Goal: Find specific page/section: Find specific page/section

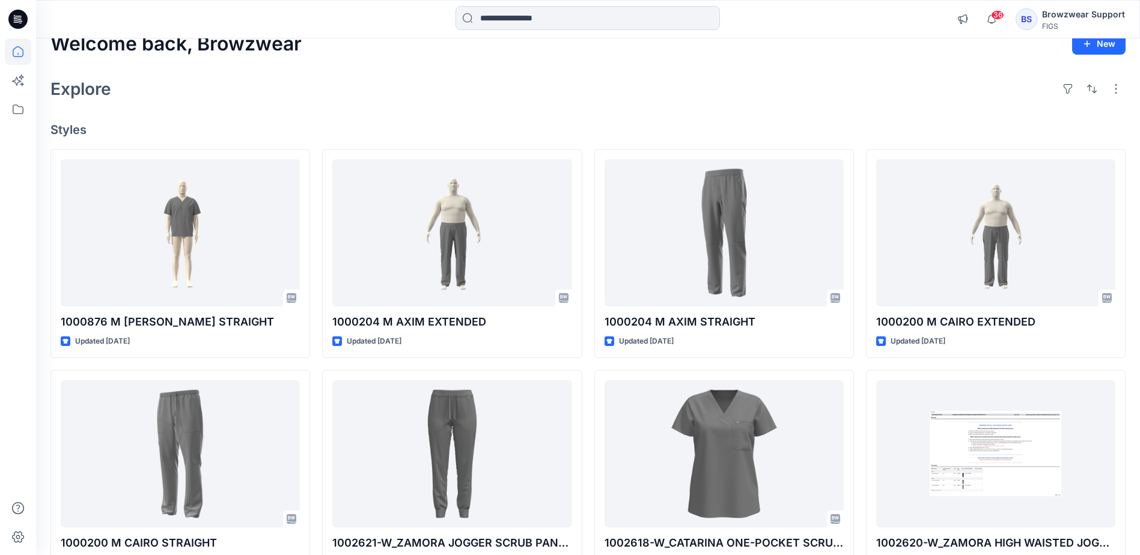
scroll to position [60, 0]
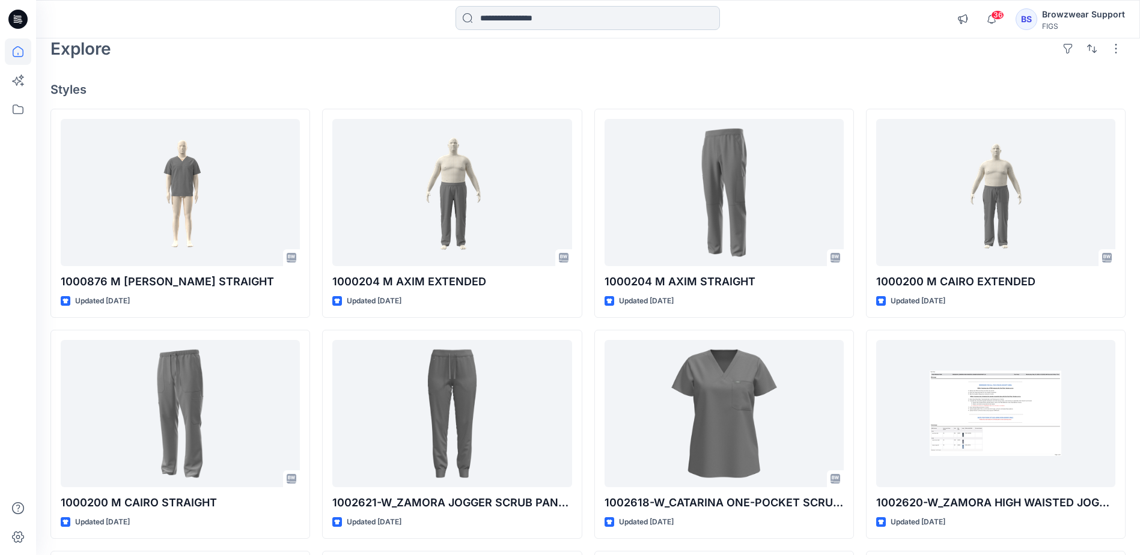
click at [619, 26] on input at bounding box center [587, 18] width 264 height 24
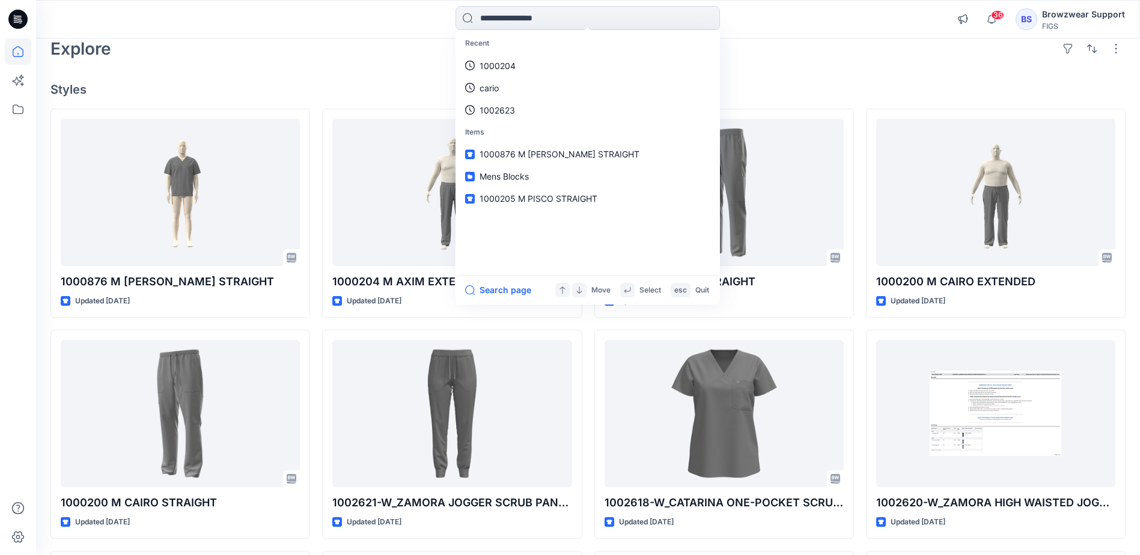
click at [613, 58] on link "1000204" at bounding box center [588, 66] width 260 height 22
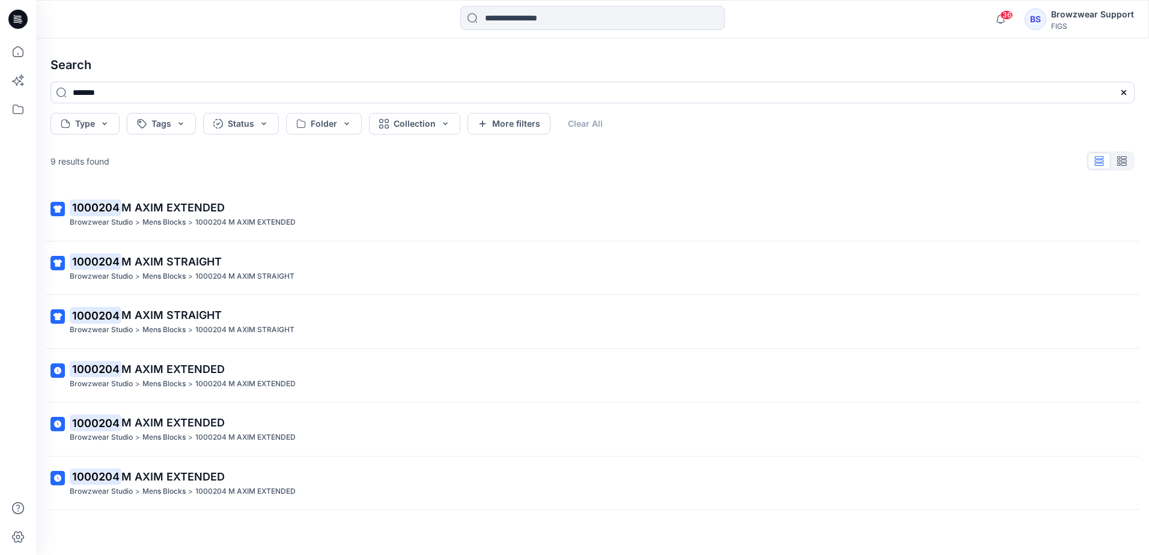
click at [22, 11] on icon at bounding box center [17, 19] width 19 height 19
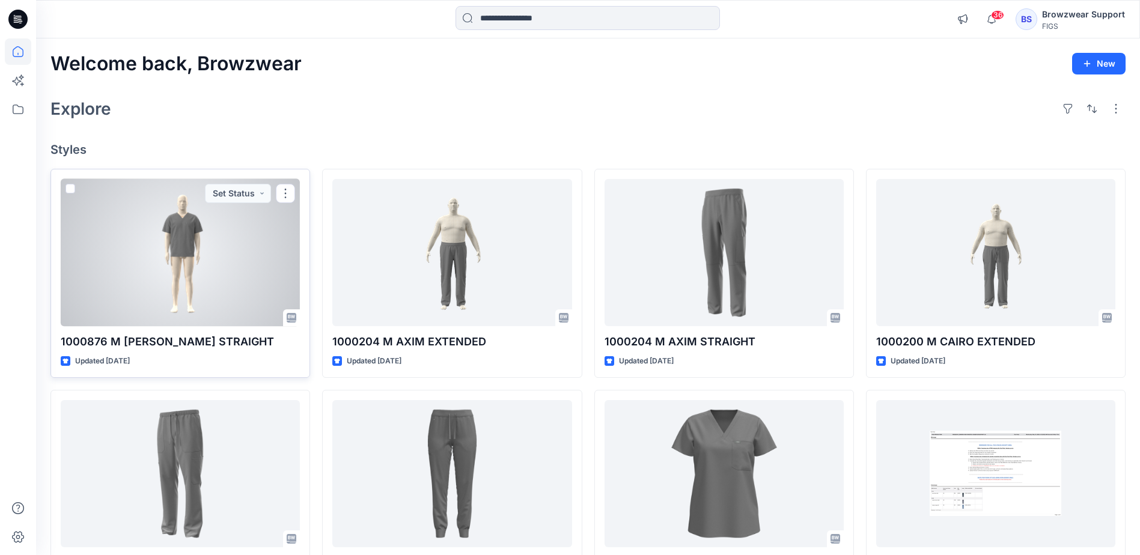
click at [187, 232] on div at bounding box center [180, 252] width 239 height 147
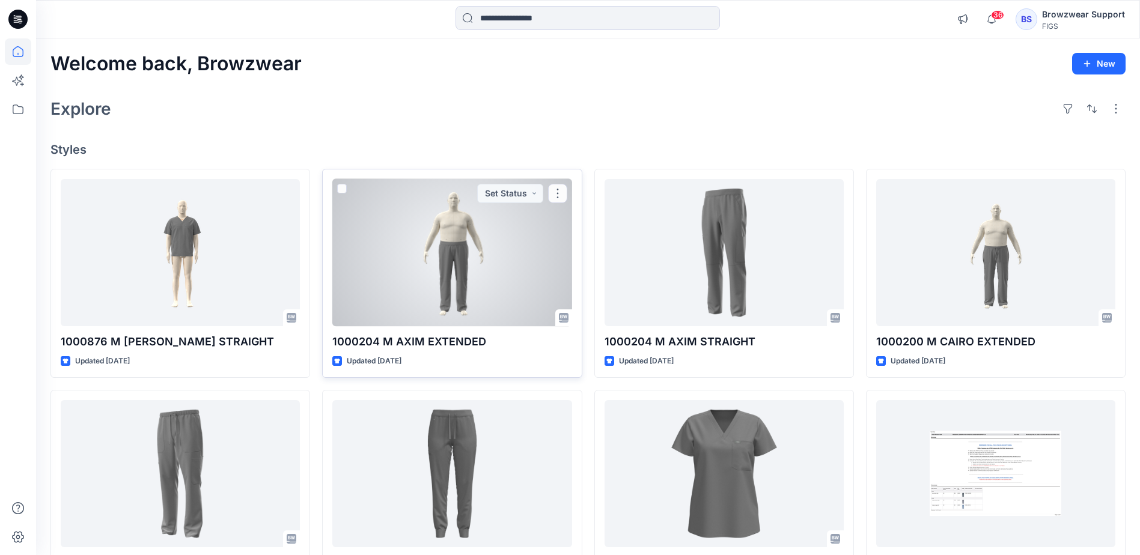
click at [454, 258] on div at bounding box center [451, 252] width 239 height 147
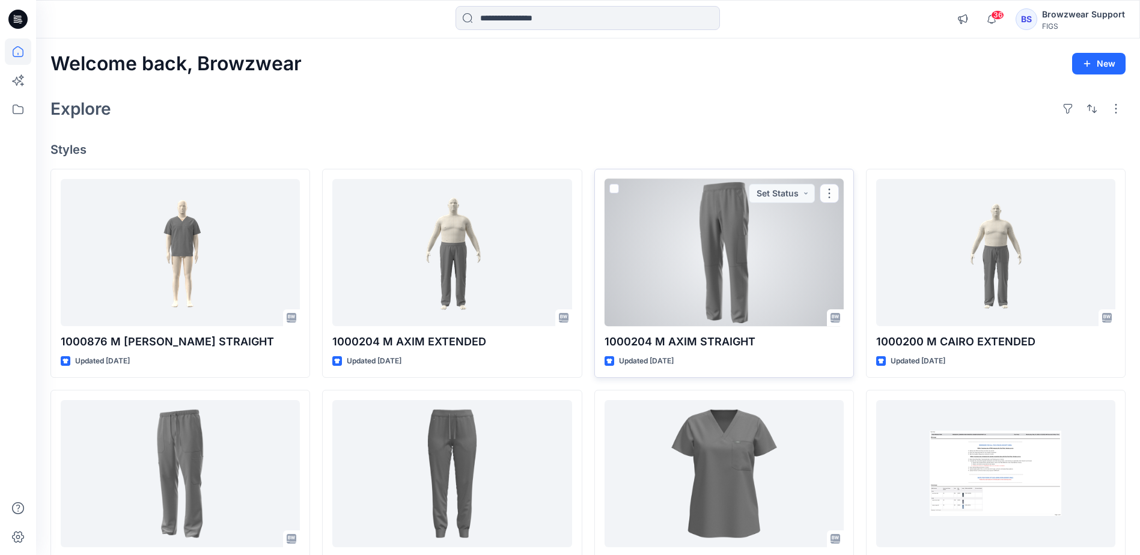
click at [746, 269] on div at bounding box center [723, 252] width 239 height 147
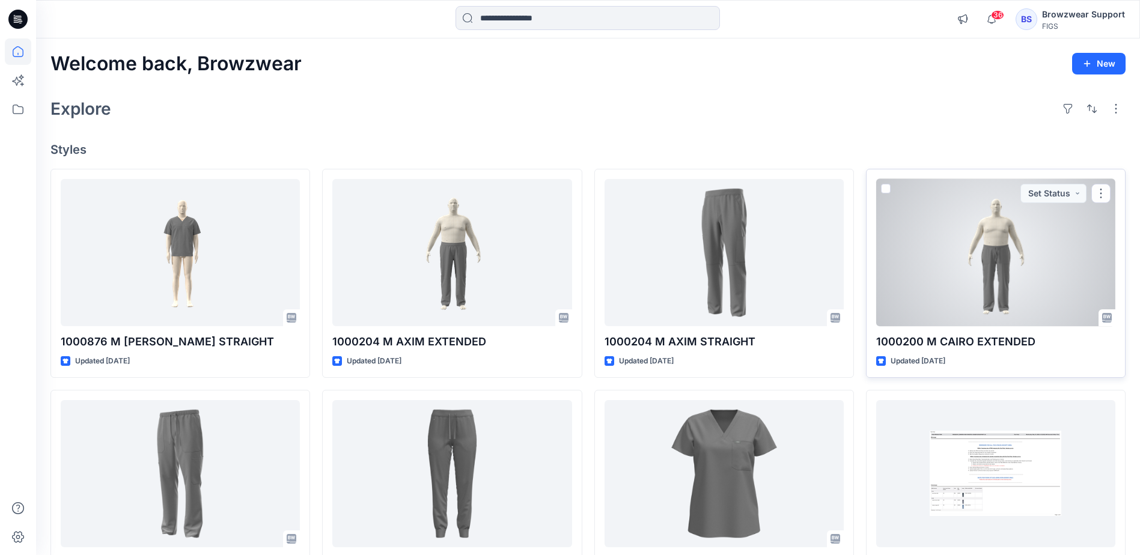
click at [968, 273] on div at bounding box center [995, 252] width 239 height 147
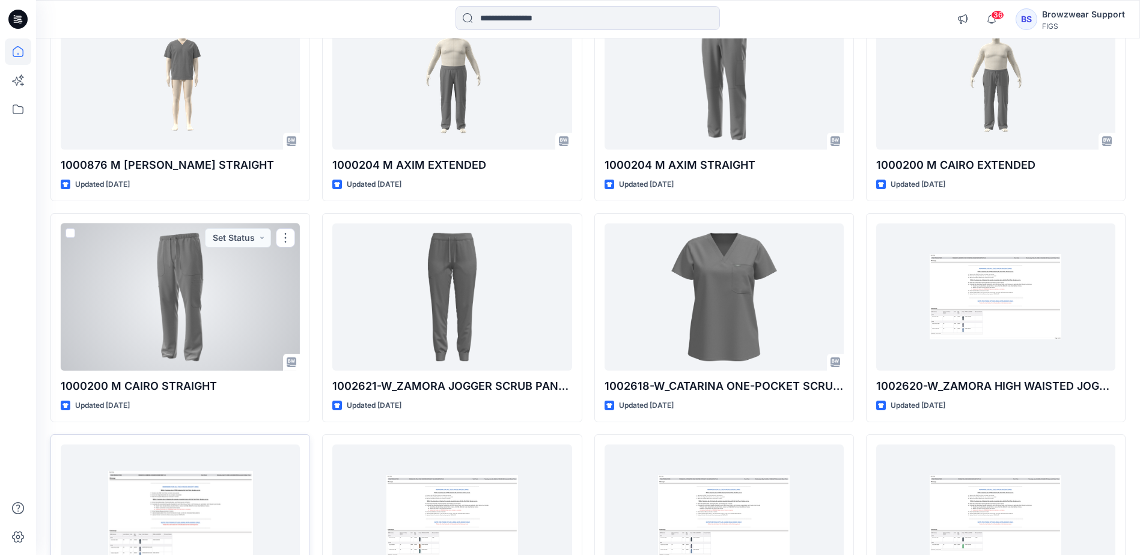
scroll to position [180, 0]
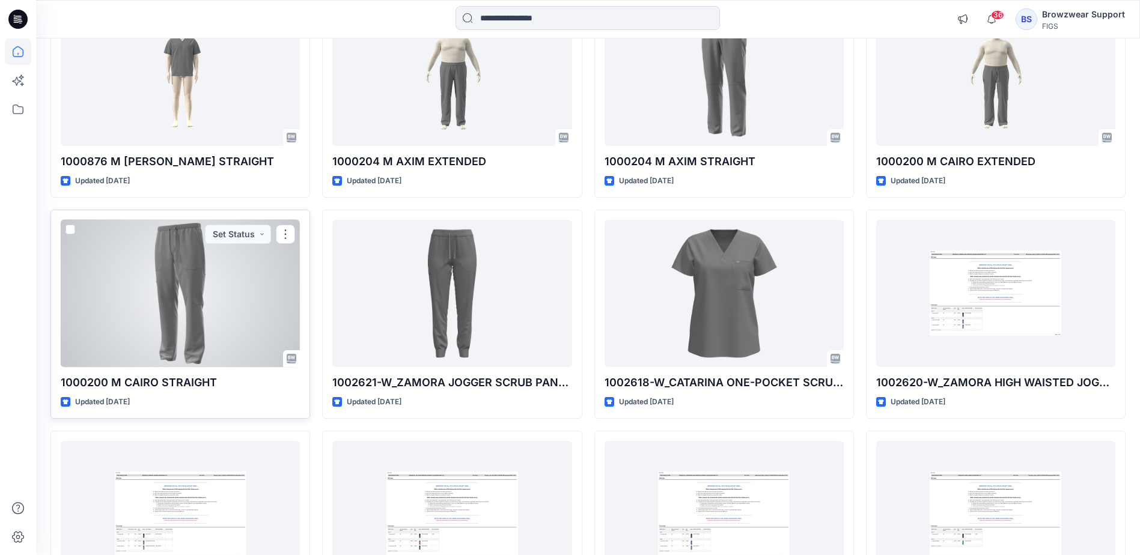
click at [201, 296] on div at bounding box center [180, 293] width 239 height 147
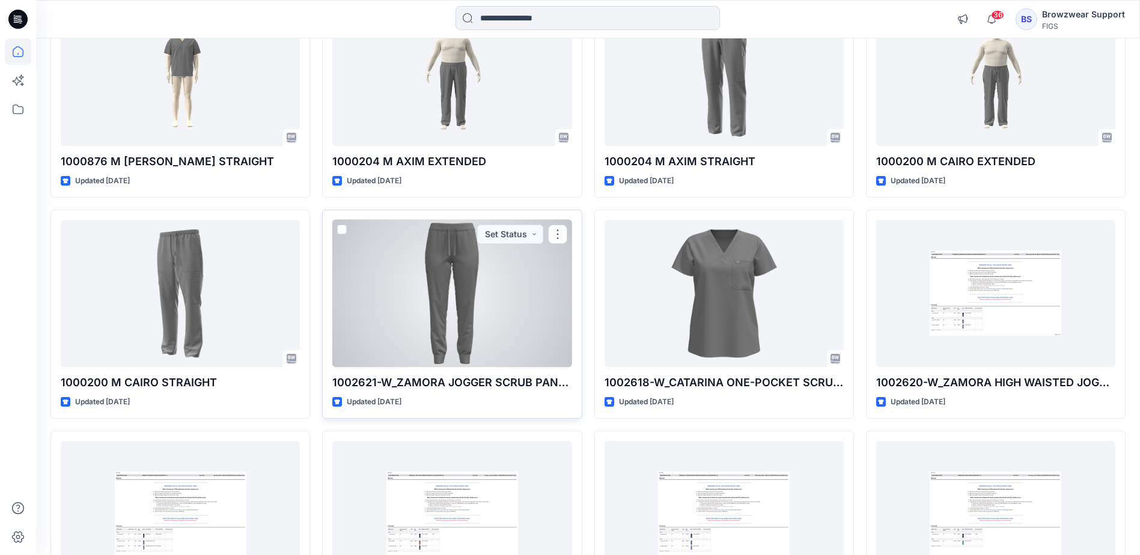
click at [418, 297] on div at bounding box center [451, 293] width 239 height 147
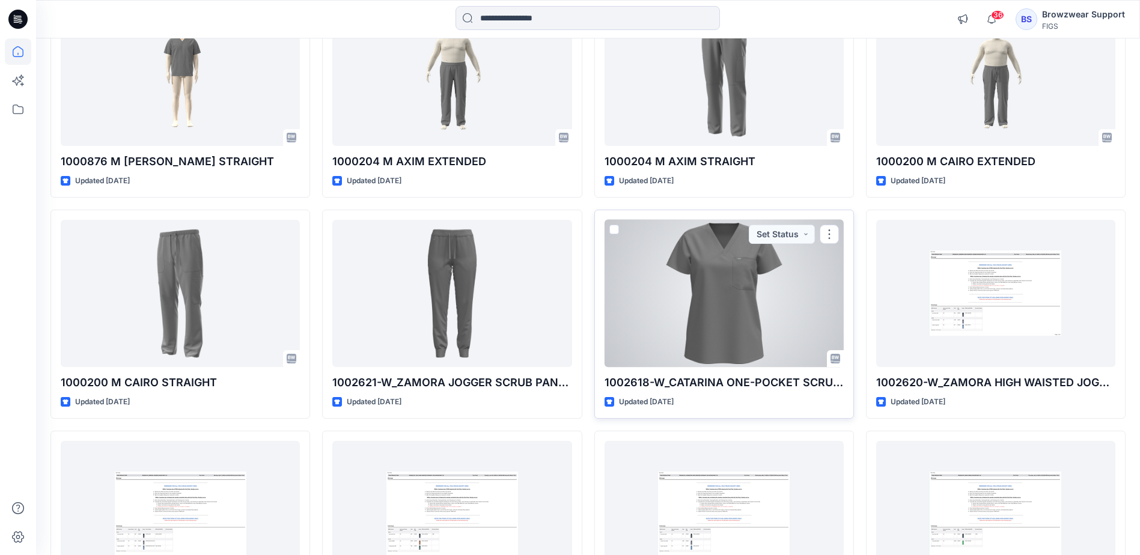
click at [727, 315] on div at bounding box center [723, 293] width 239 height 147
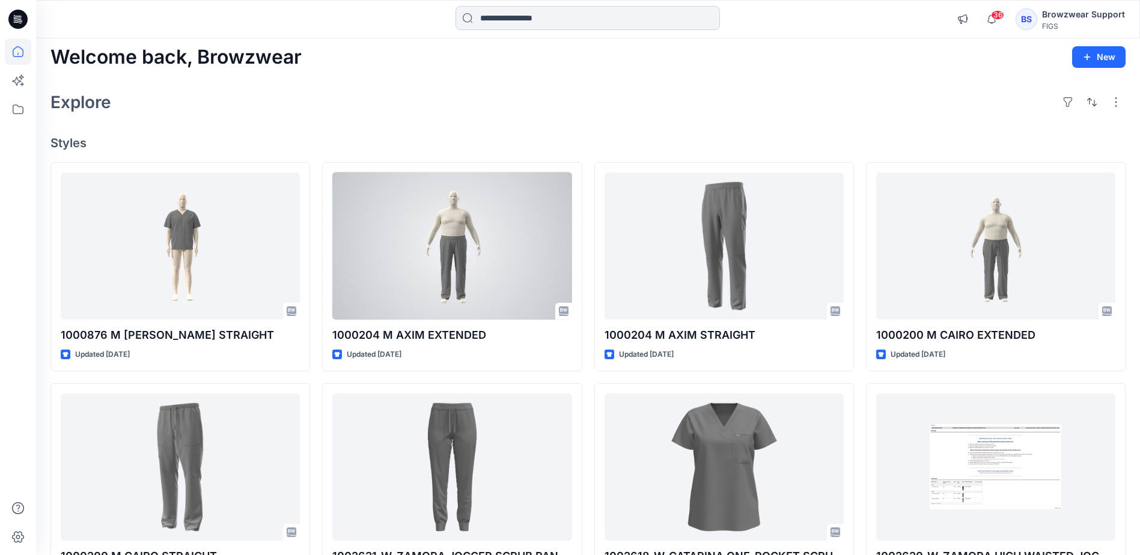
scroll to position [0, 0]
